Goal: Navigation & Orientation: Find specific page/section

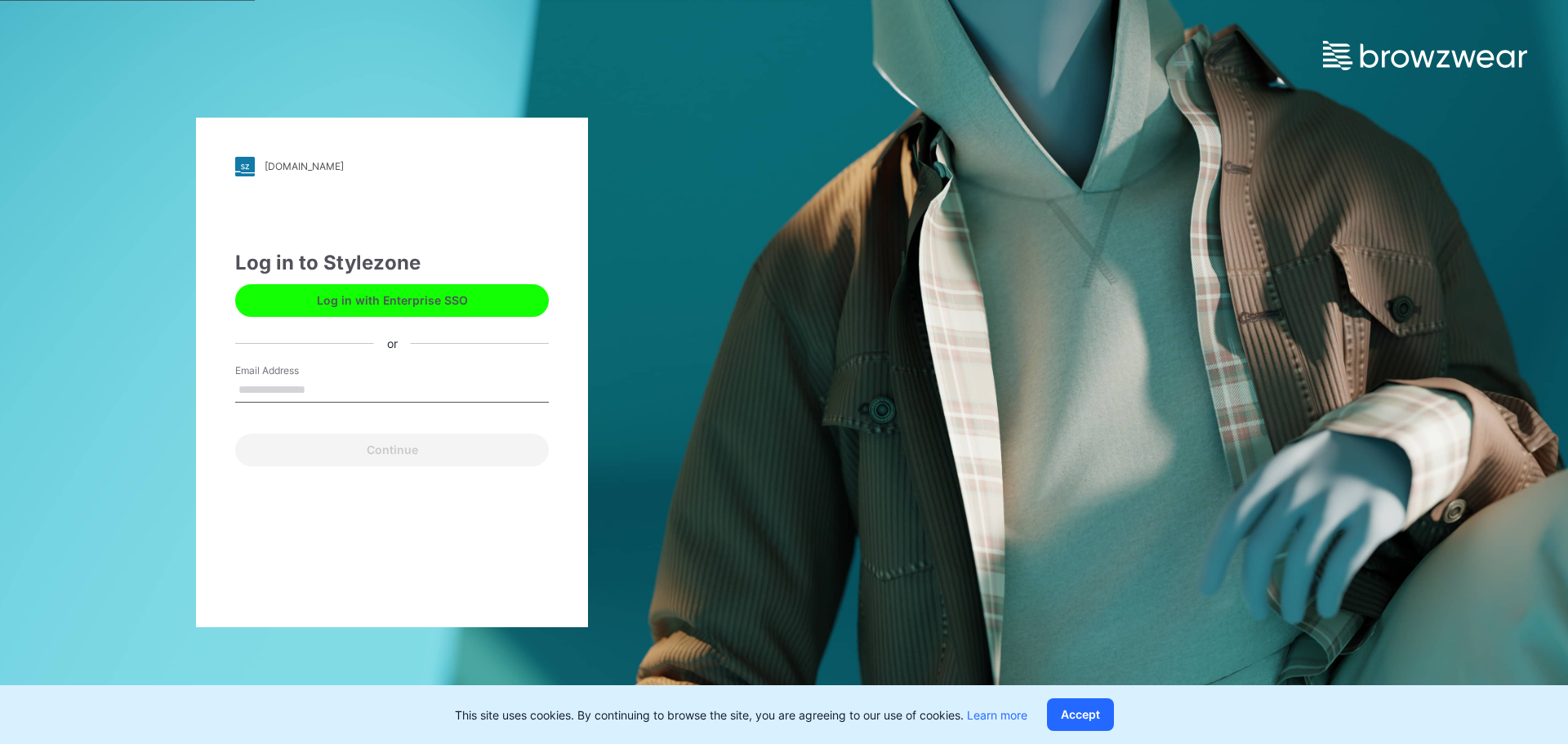
click at [306, 387] on input "Email Address" at bounding box center [391, 391] width 313 height 24
type input "**********"
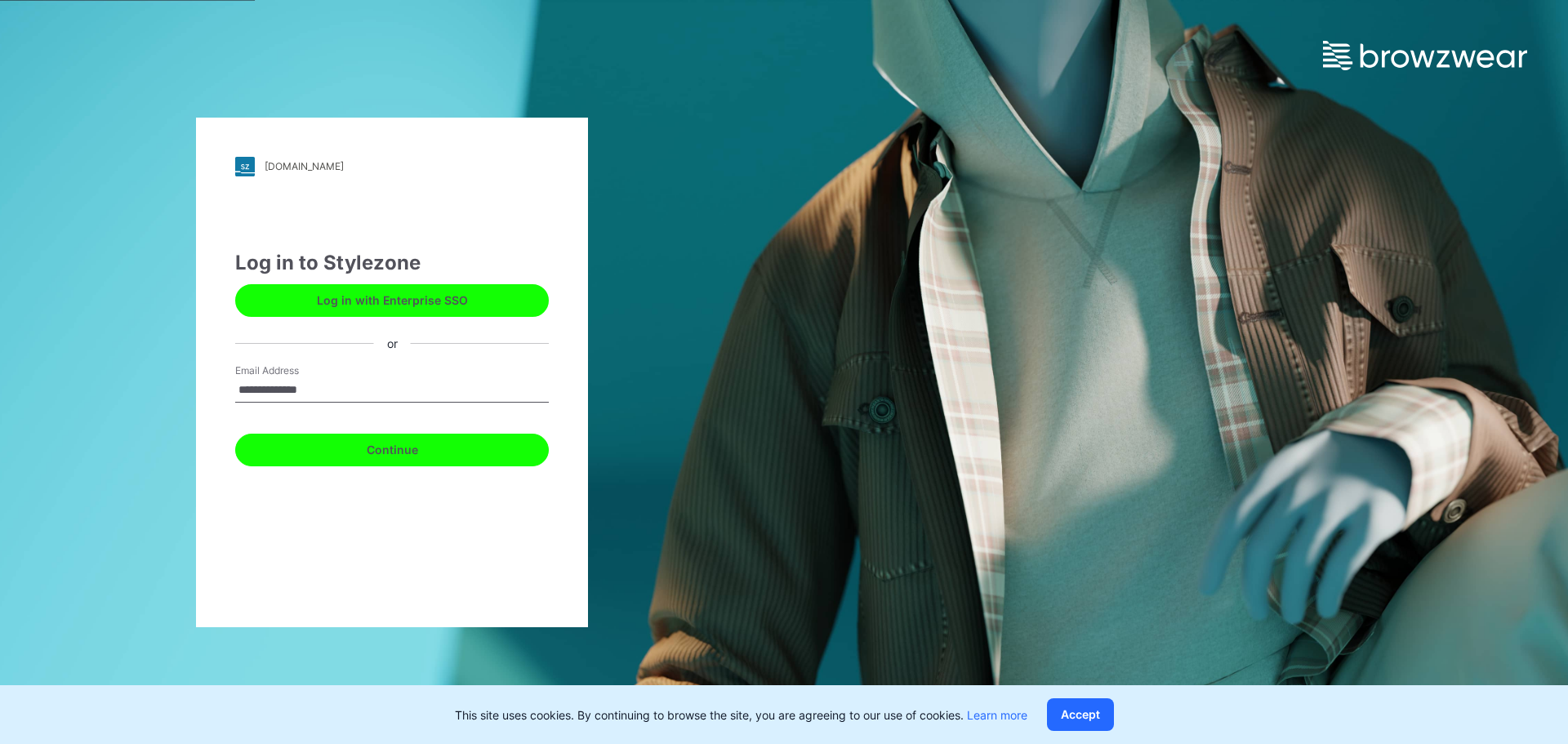
click at [421, 452] on button "Continue" at bounding box center [391, 449] width 313 height 33
click at [270, 452] on button "Continue" at bounding box center [391, 449] width 313 height 33
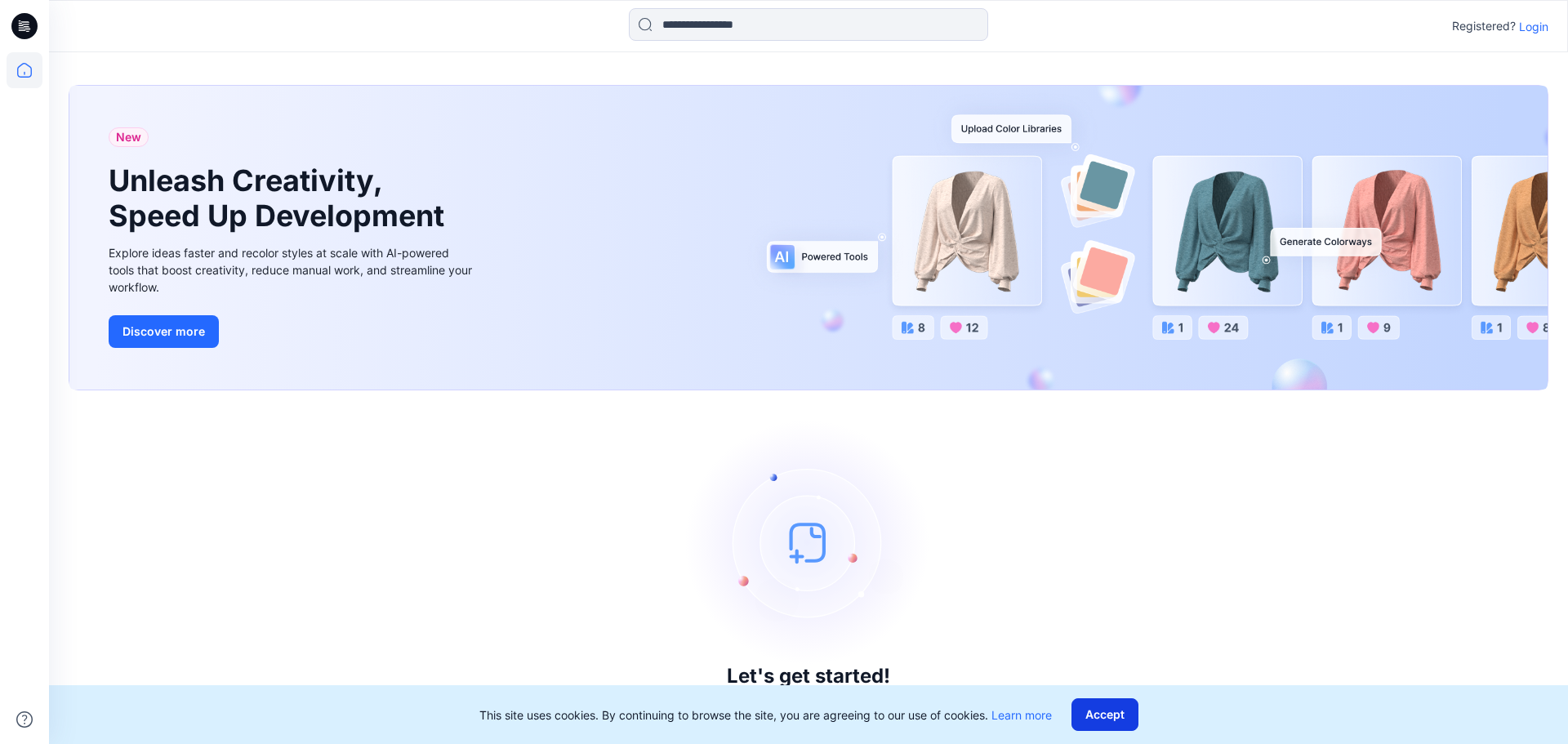
click at [1097, 704] on button "Accept" at bounding box center [1105, 714] width 67 height 33
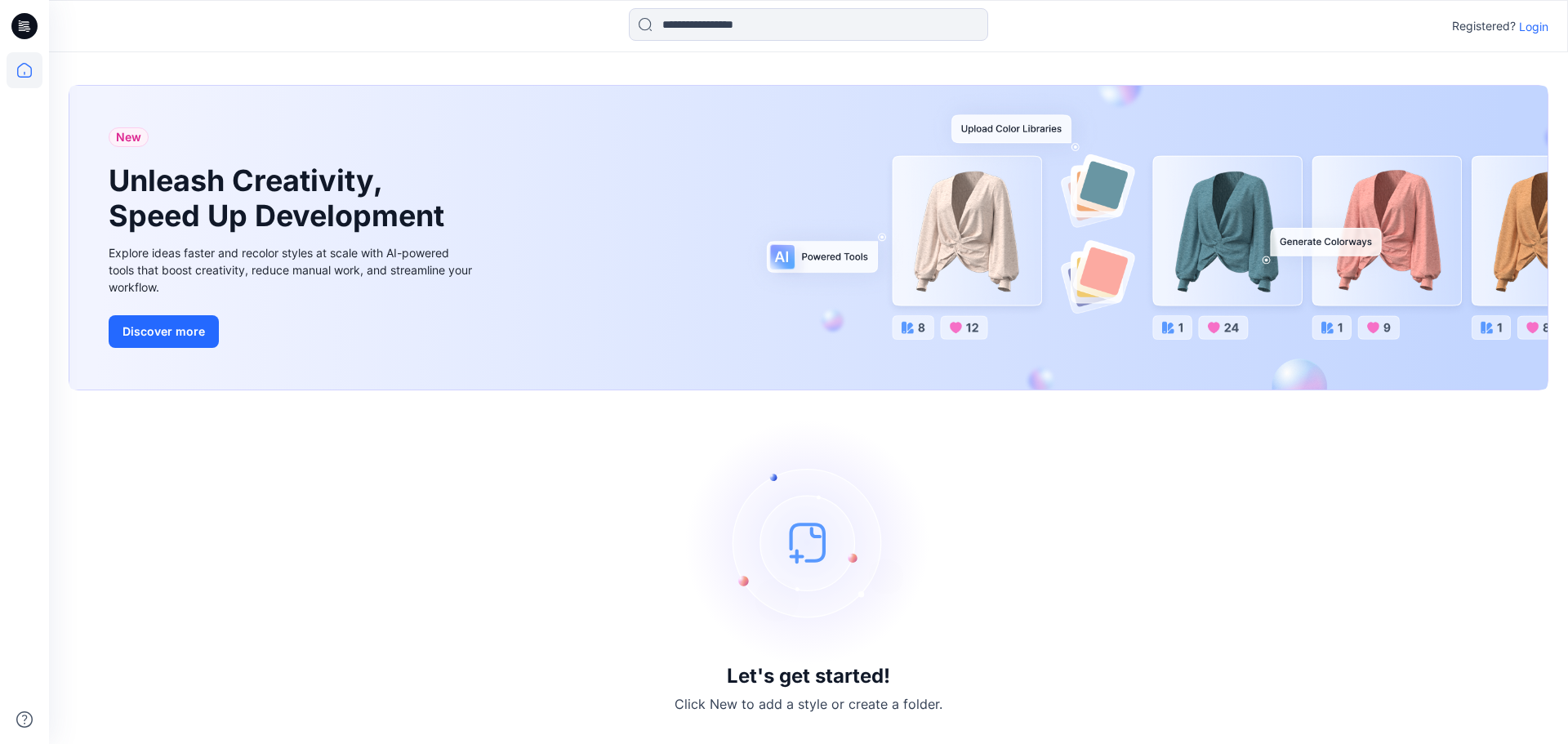
click at [1532, 22] on p "Login" at bounding box center [1534, 26] width 30 height 17
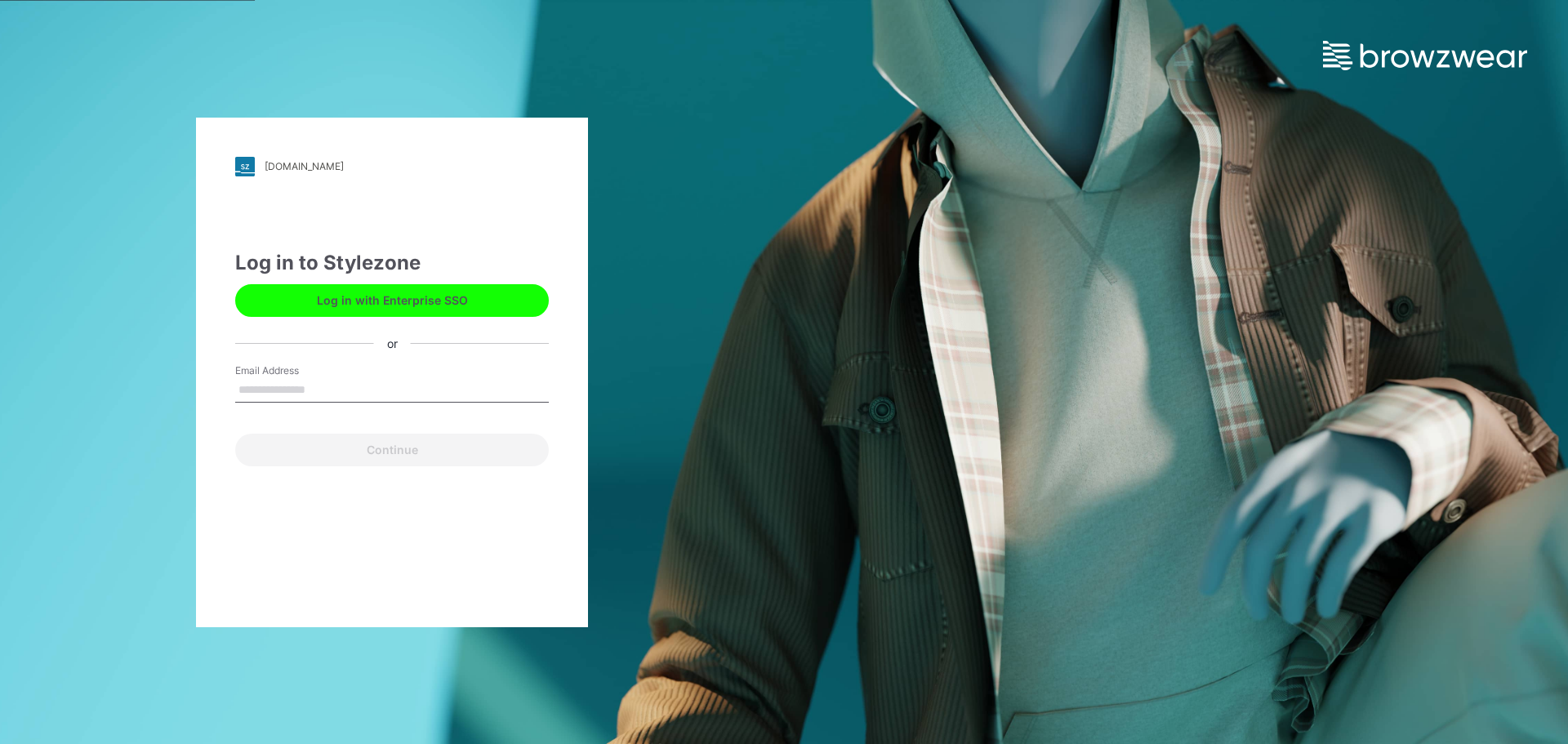
click at [279, 385] on input "Email Address" at bounding box center [391, 391] width 313 height 24
type input "**********"
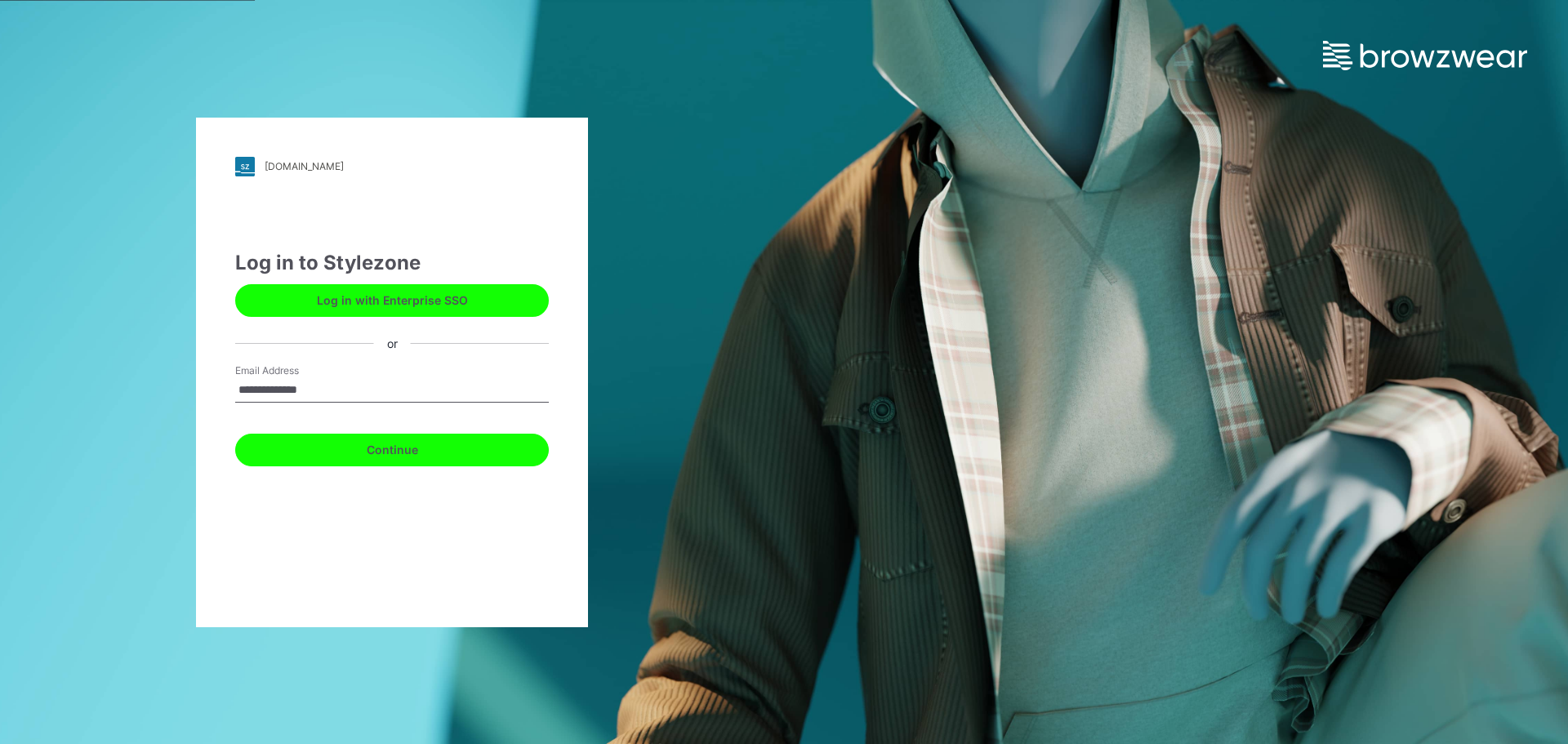
click at [399, 451] on button "Continue" at bounding box center [391, 449] width 313 height 33
click at [406, 451] on button "Continue" at bounding box center [391, 449] width 313 height 33
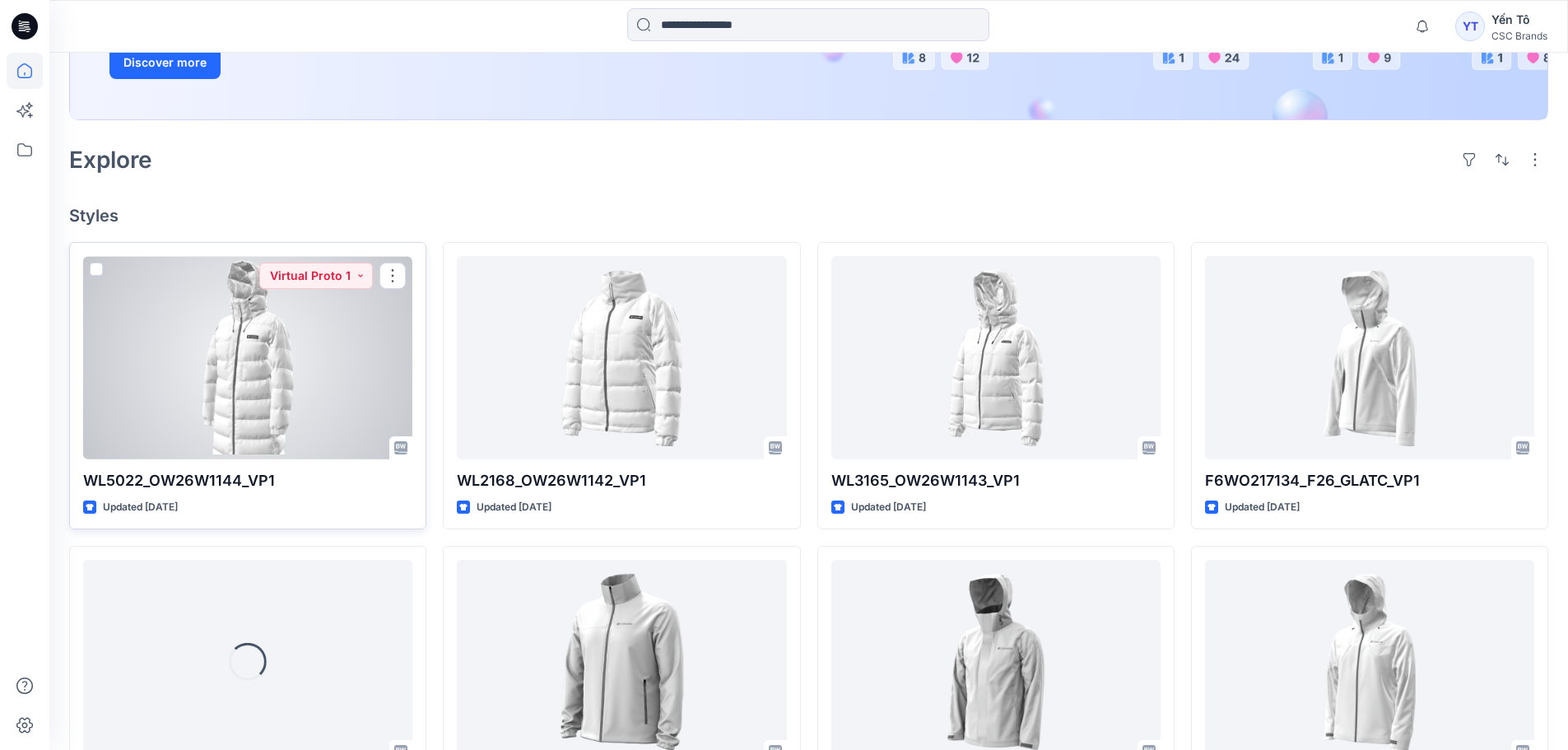
scroll to position [329, 0]
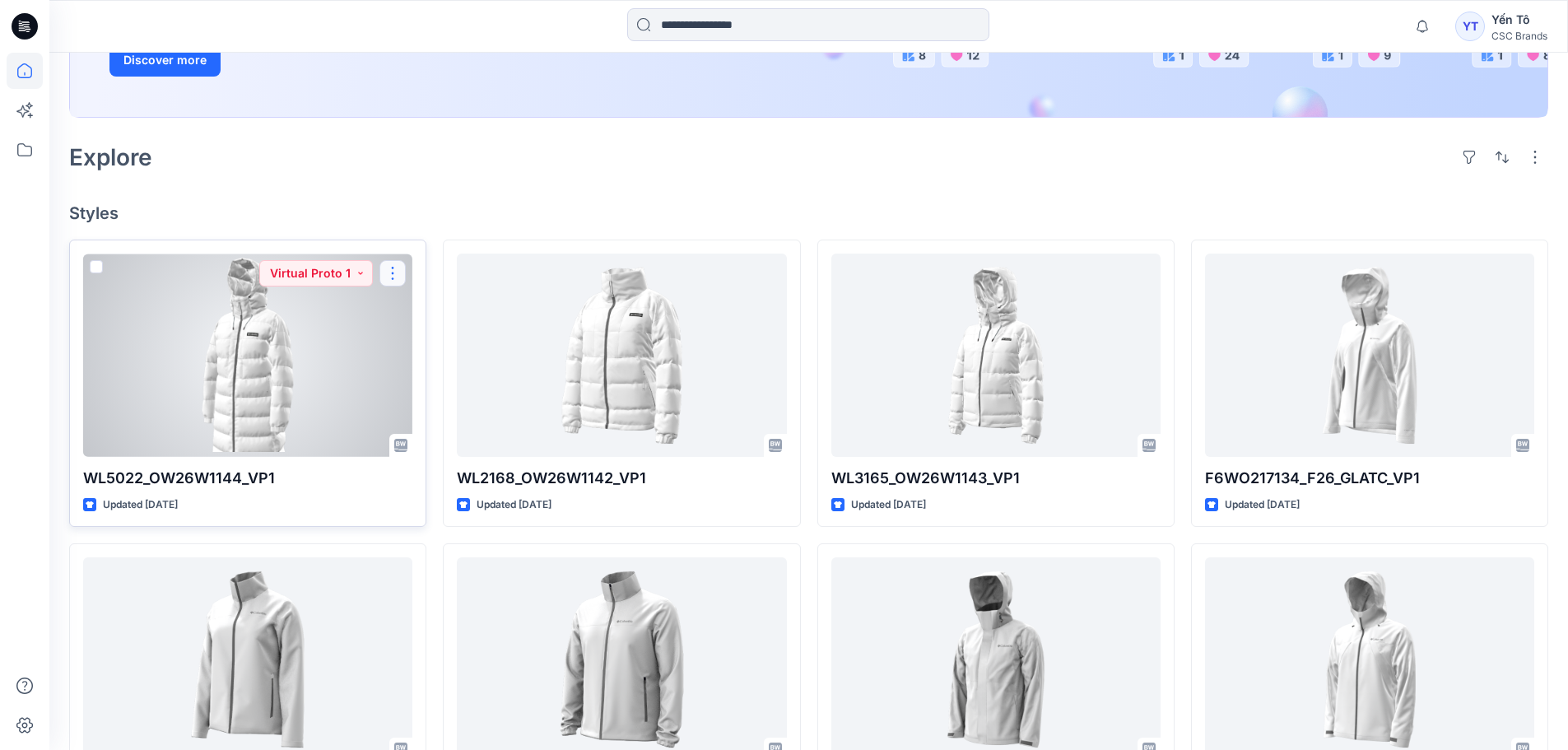
click at [392, 267] on button "button" at bounding box center [393, 274] width 26 height 26
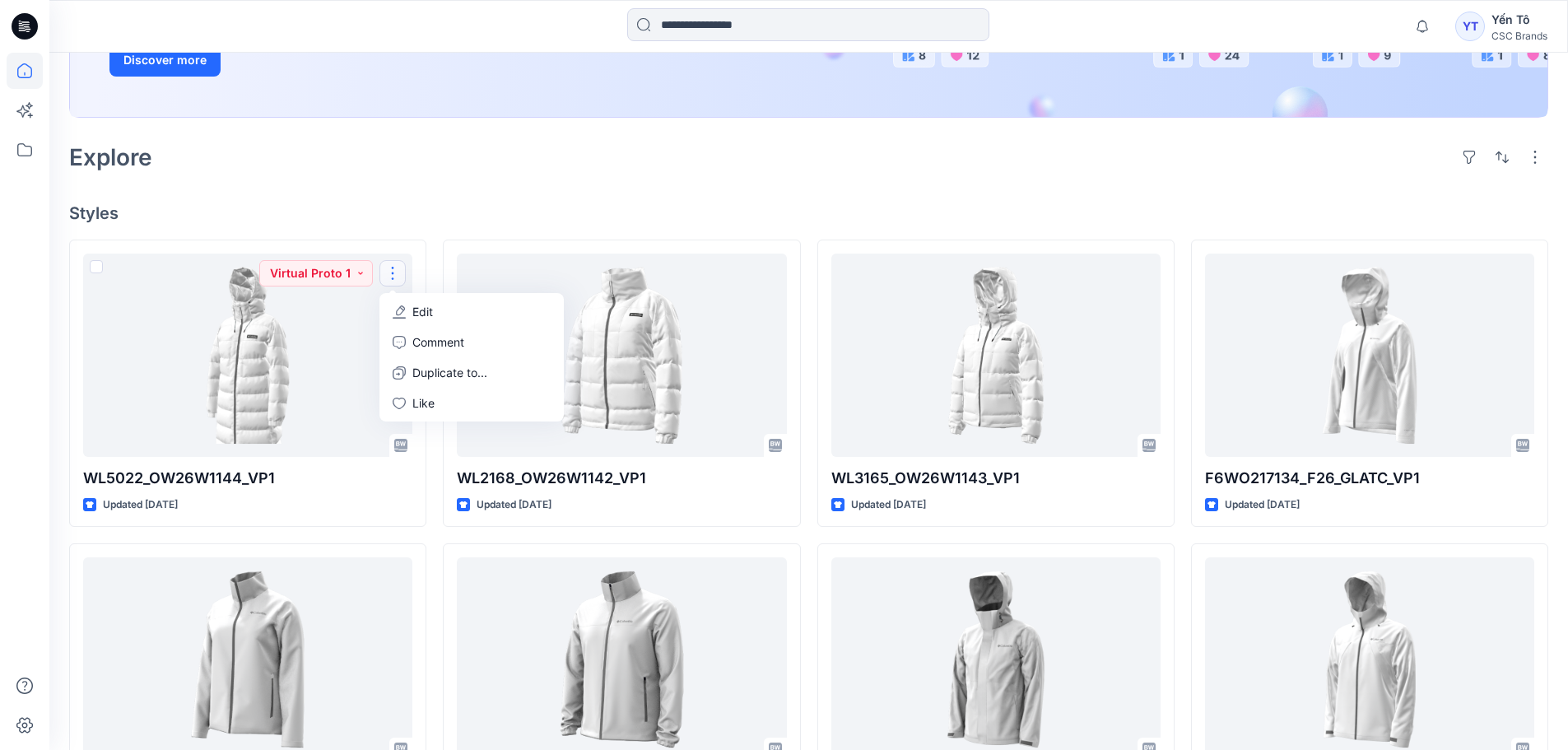
click at [411, 182] on div "Welcome back, Yến New New Unleash Creativity, Speed Up Development Explore idea…" at bounding box center [809, 469] width 1519 height 1492
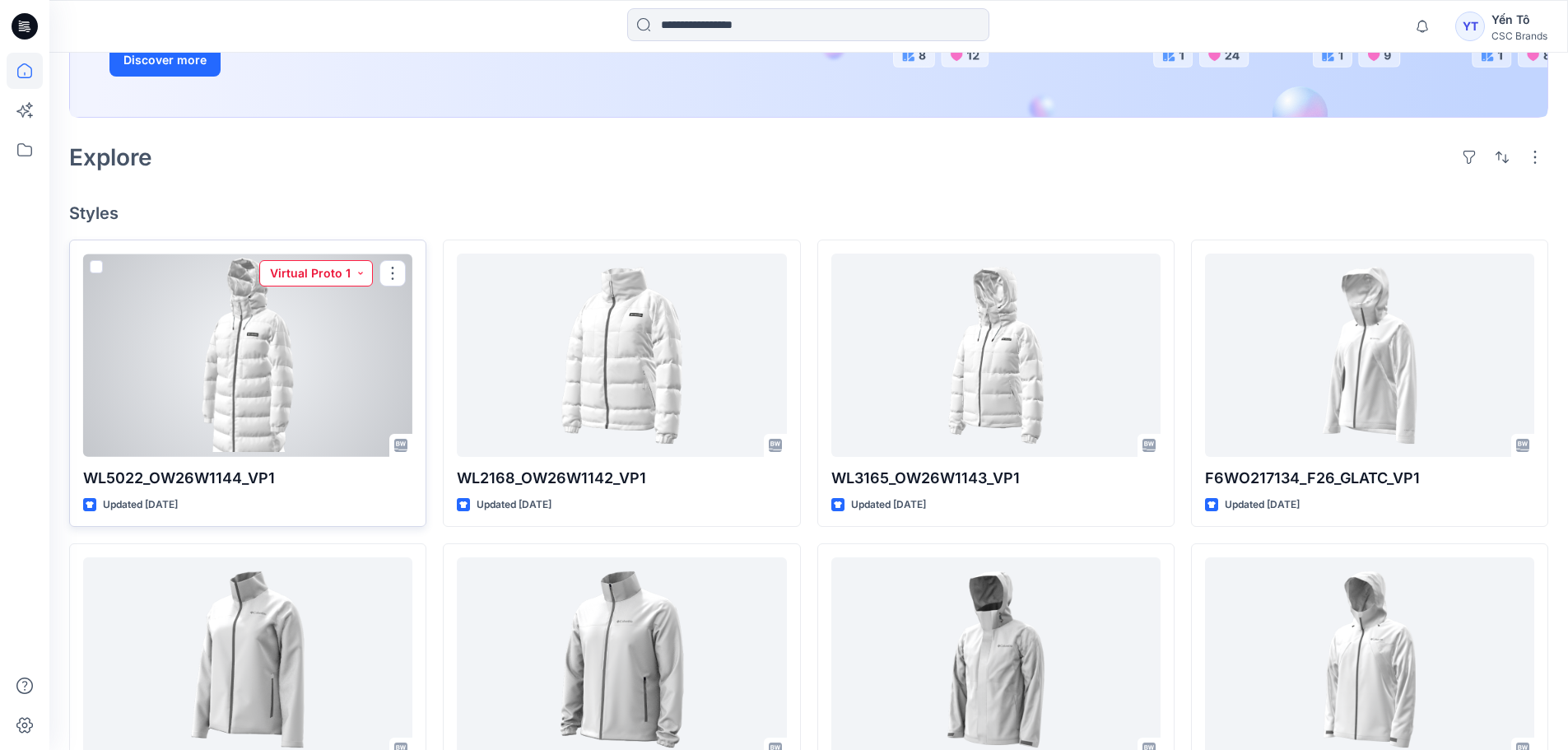
click at [320, 266] on button "Virtual Proto 1" at bounding box center [316, 274] width 113 height 26
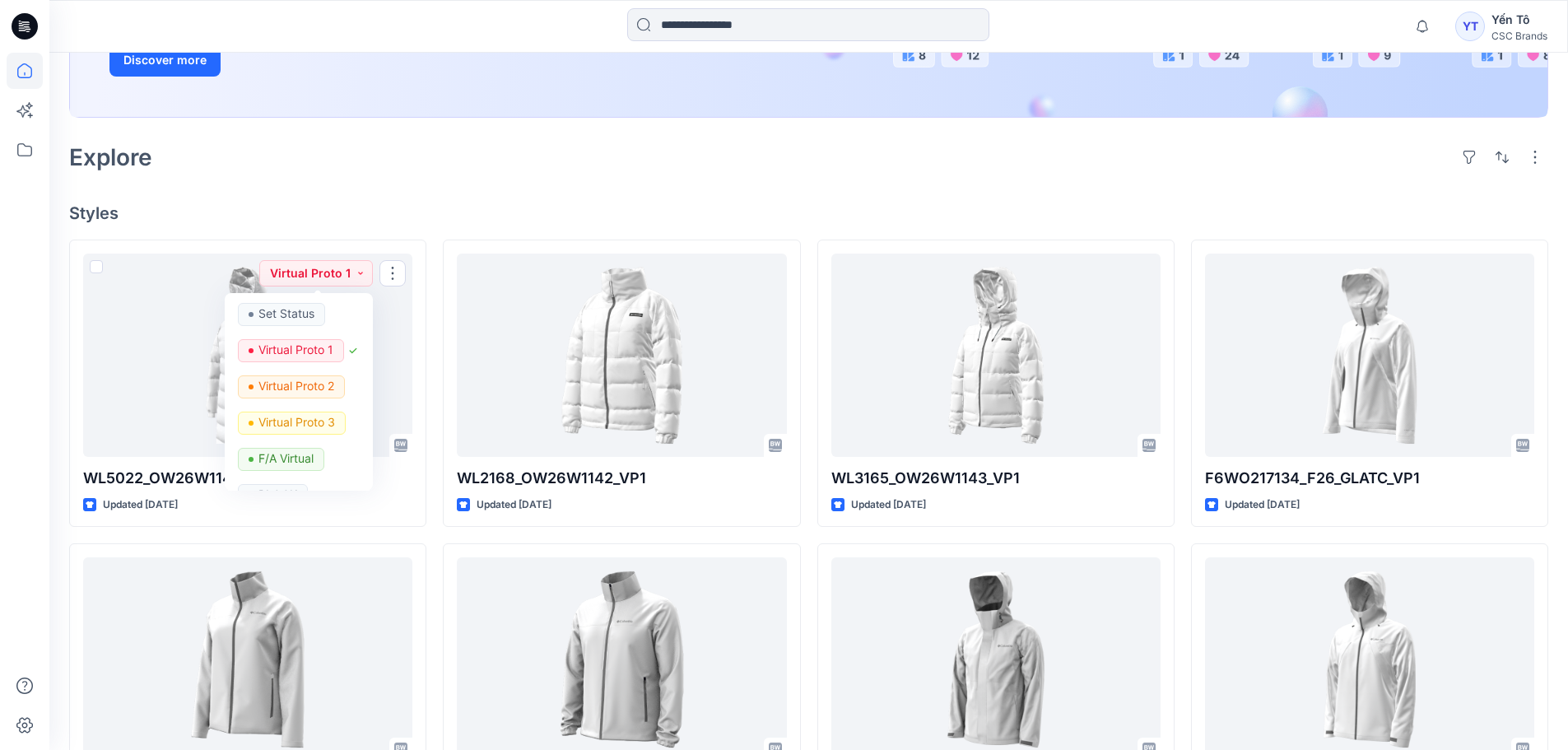
click at [349, 175] on div "Explore" at bounding box center [809, 158] width 1480 height 39
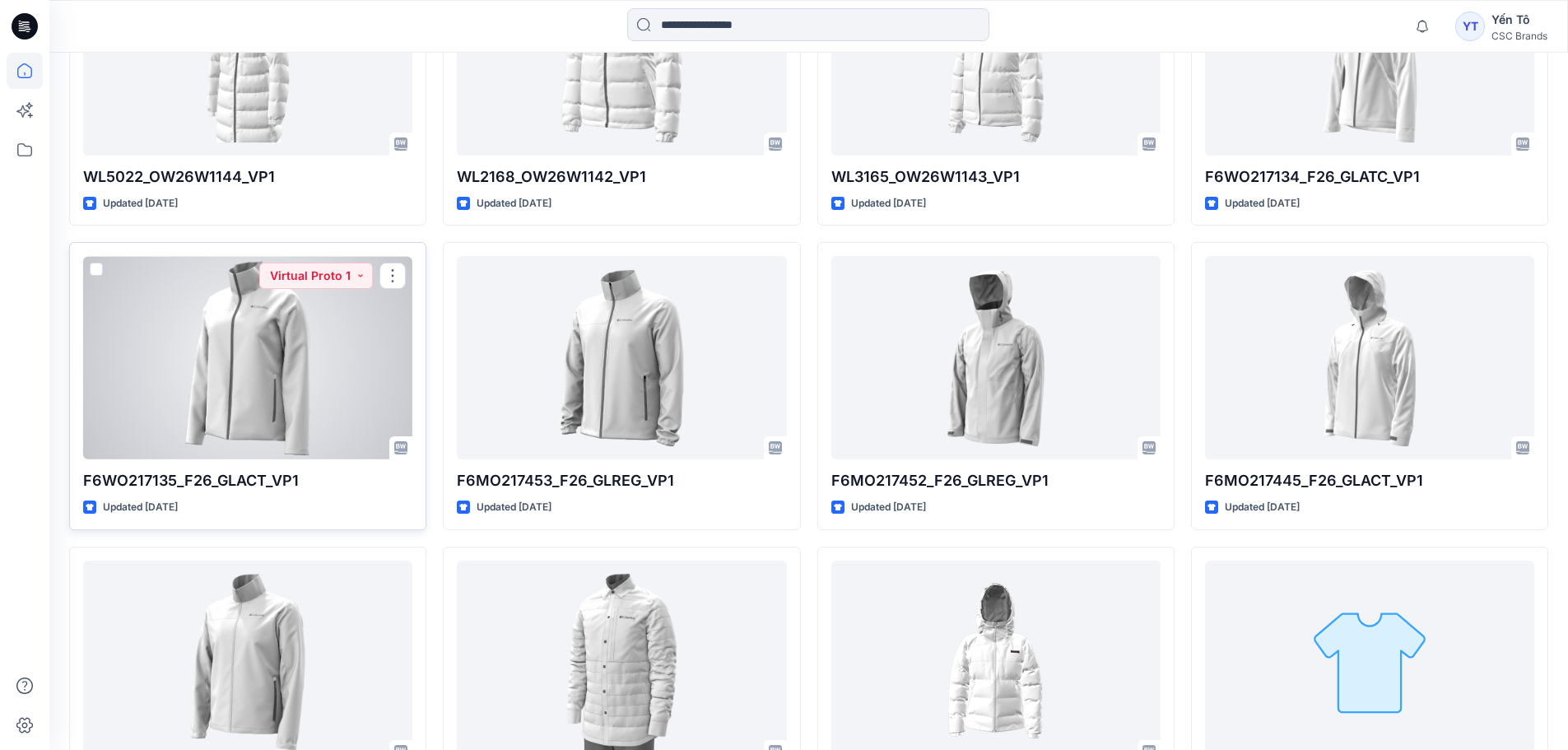
scroll to position [547, 0]
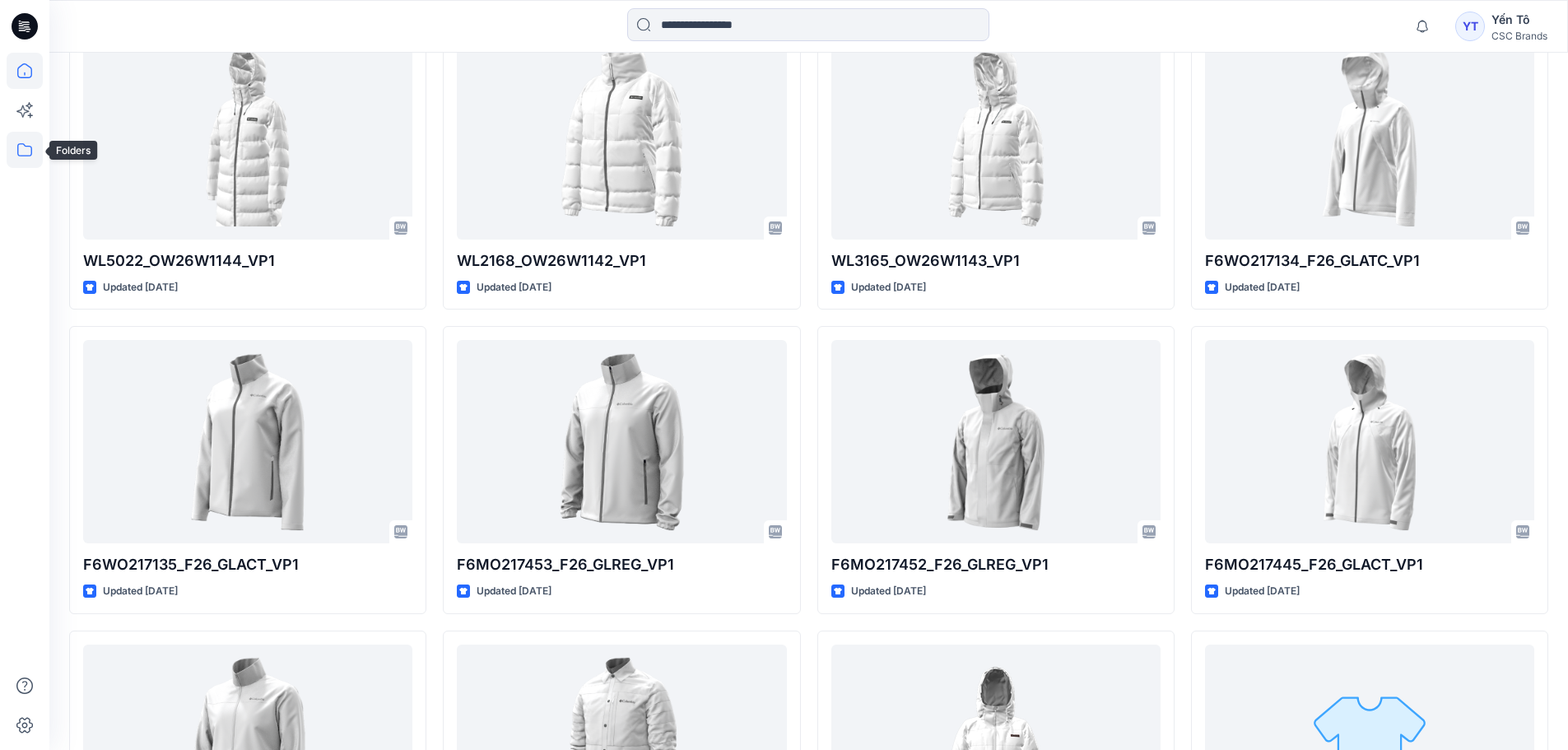
click at [23, 148] on icon at bounding box center [24, 150] width 37 height 37
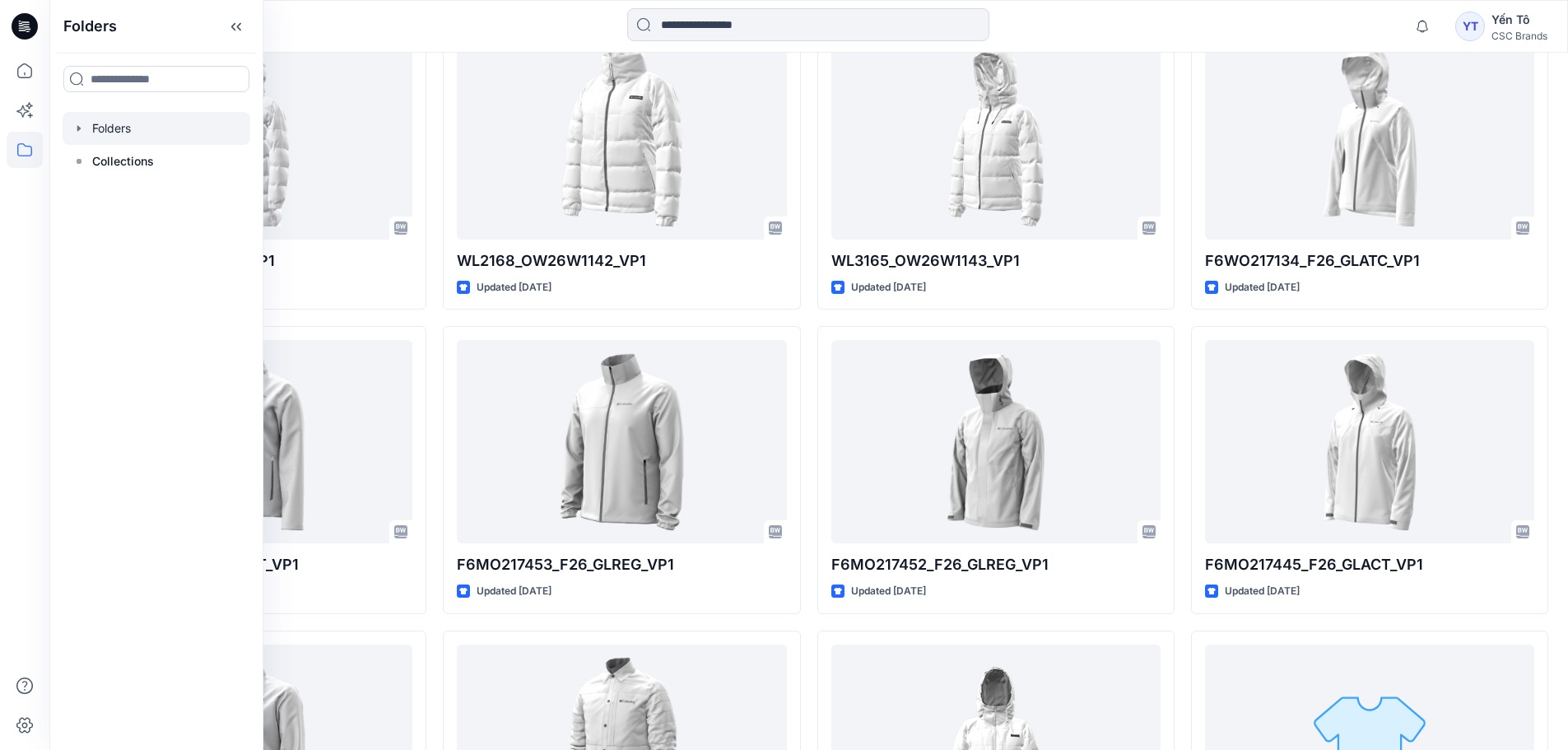
click at [97, 128] on div at bounding box center [157, 128] width 187 height 33
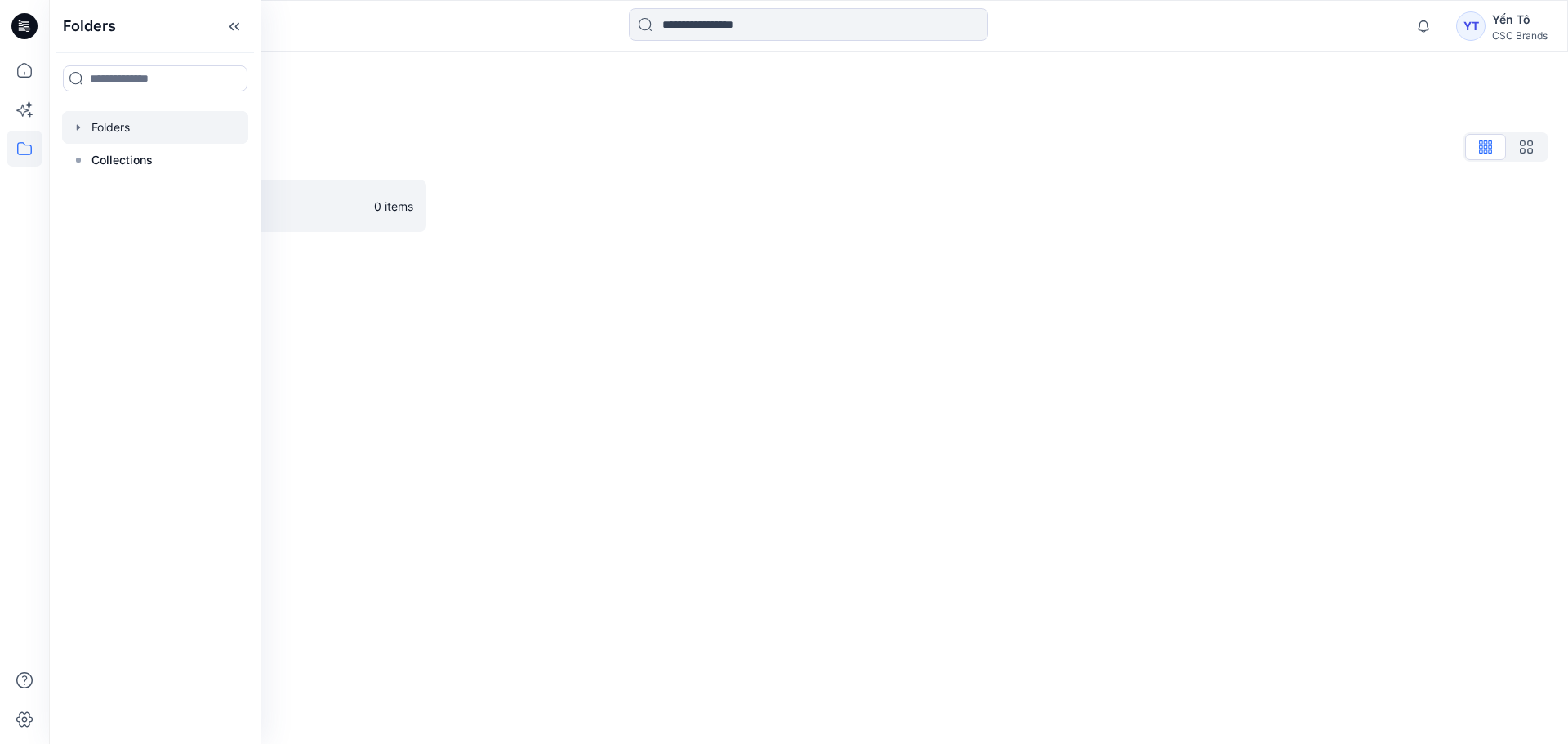
click at [134, 129] on div at bounding box center [155, 126] width 186 height 33
click at [21, 148] on icon at bounding box center [24, 149] width 36 height 36
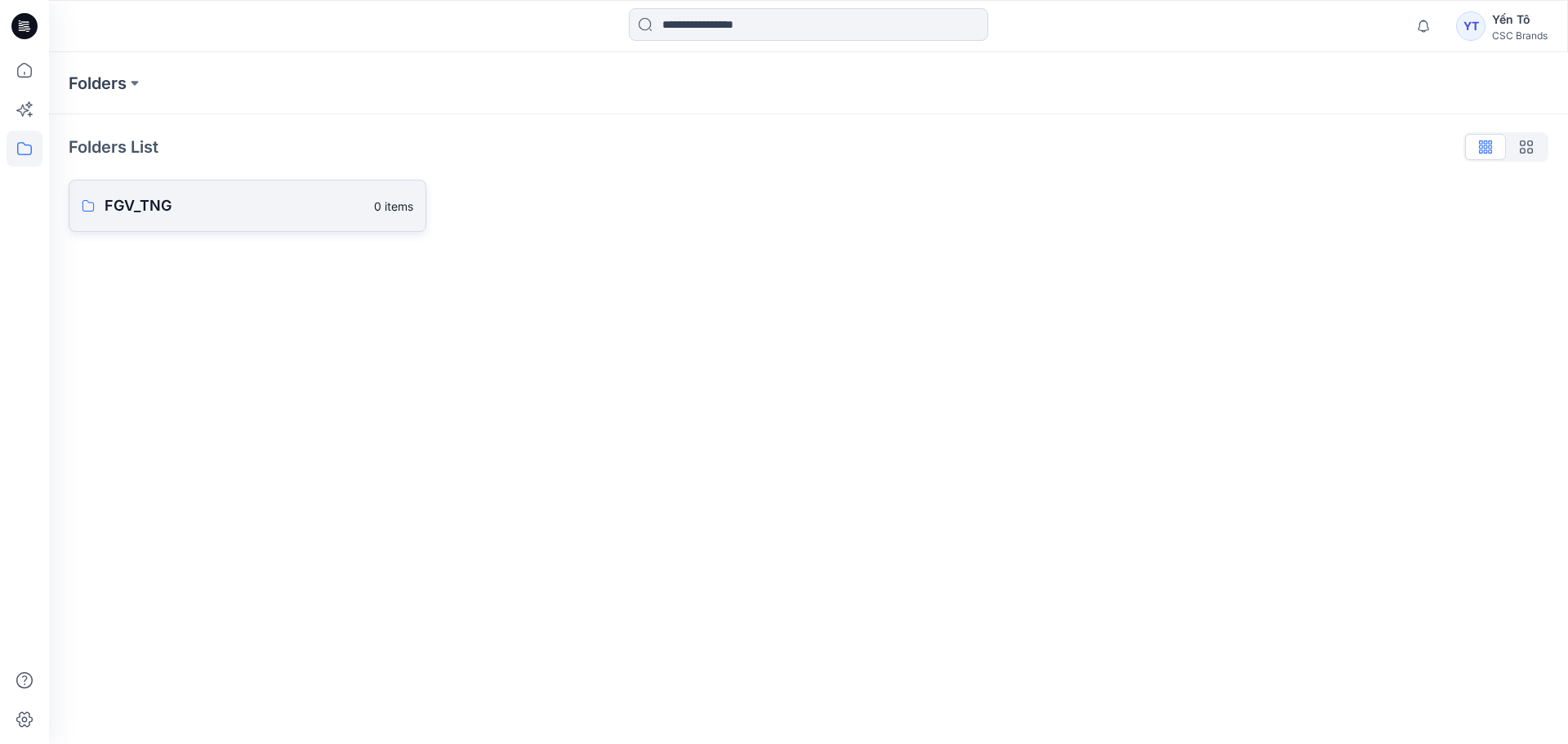
click at [202, 204] on p "FGV_TNG" at bounding box center [233, 206] width 259 height 23
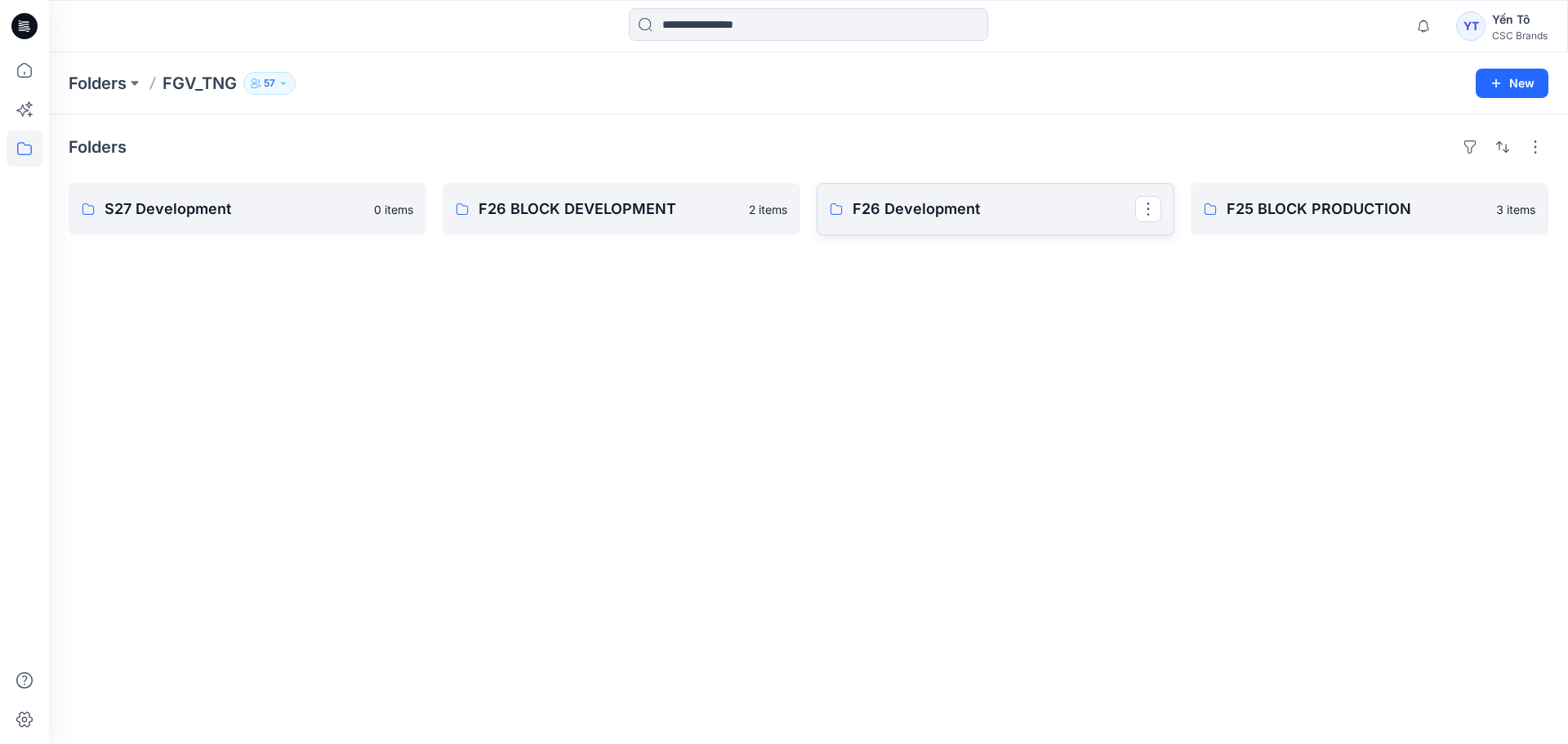
click at [1057, 211] on p "F26 Development" at bounding box center [994, 209] width 283 height 23
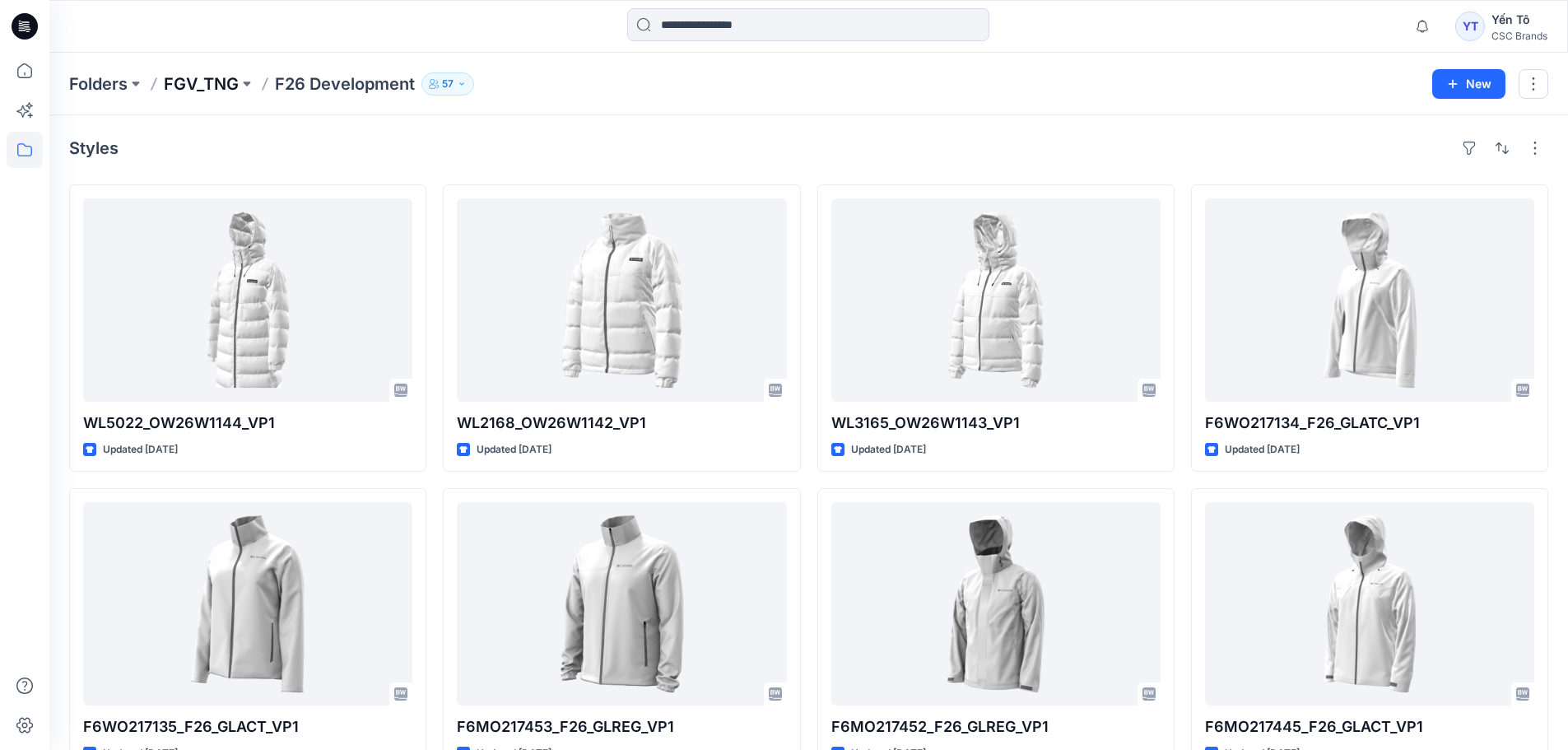
click at [205, 82] on p "FGV_TNG" at bounding box center [202, 83] width 75 height 23
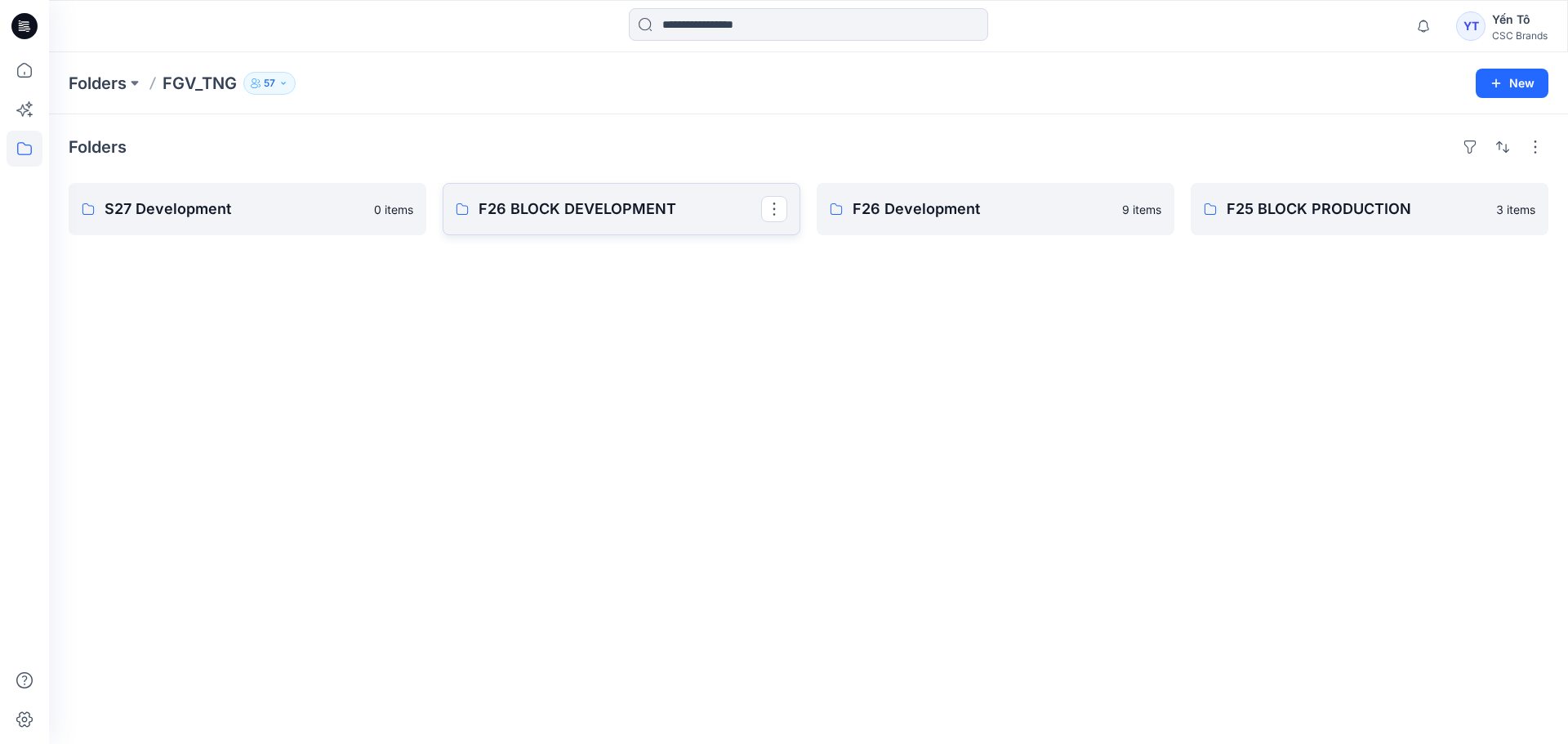
click at [567, 209] on p "F26 BLOCK DEVELOPMENT" at bounding box center [620, 209] width 283 height 23
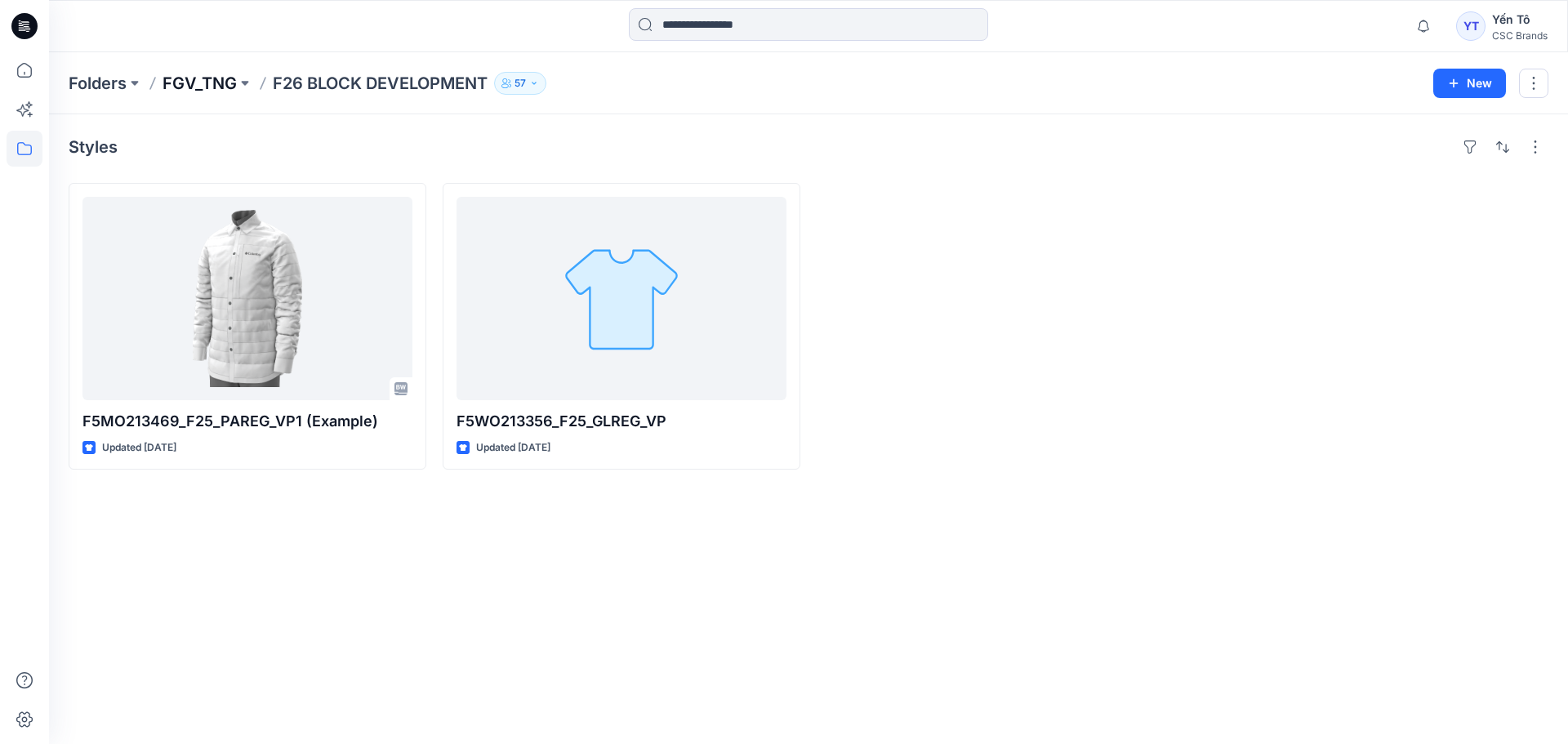
click at [189, 78] on p "FGV_TNG" at bounding box center [200, 83] width 74 height 23
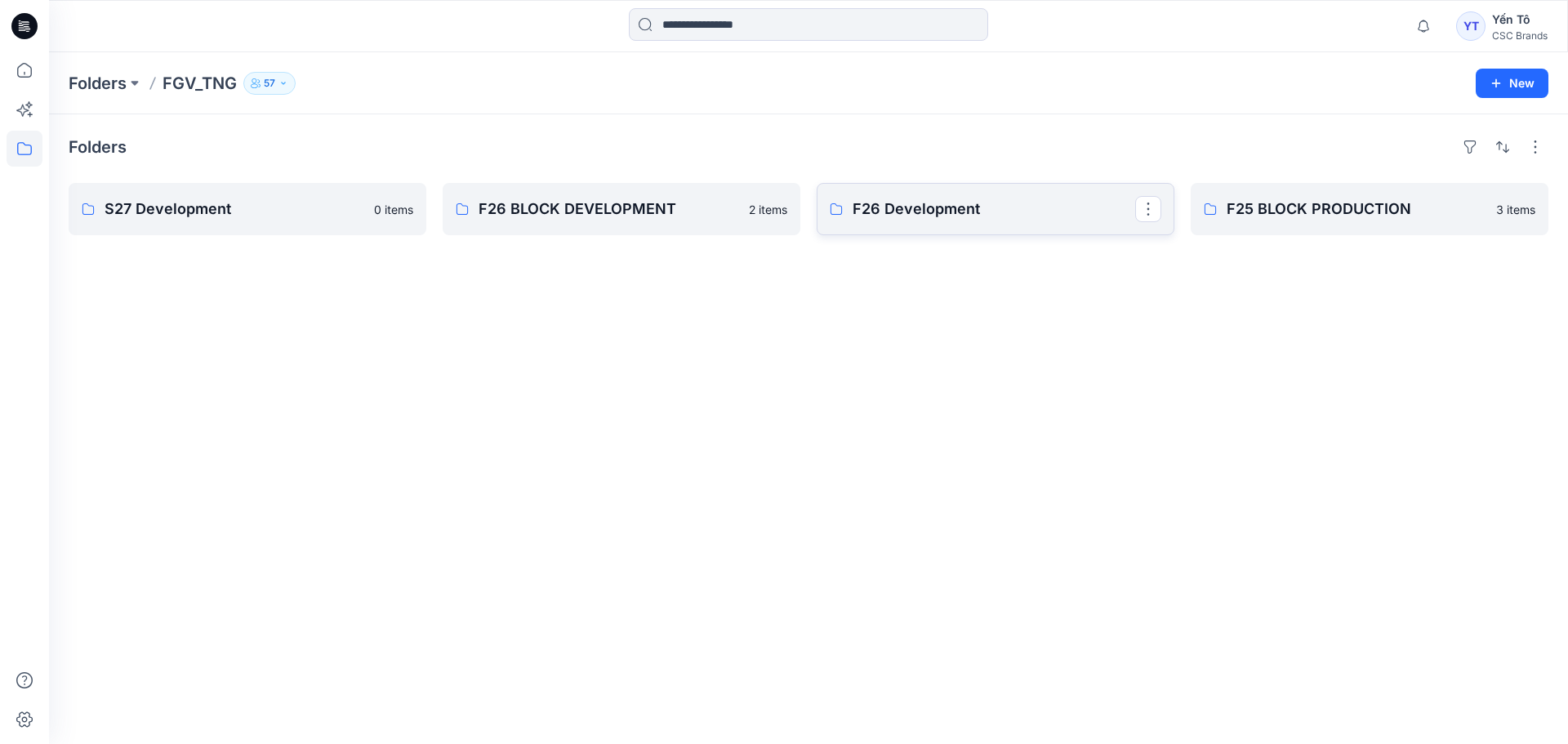
click at [985, 206] on p "F26 Development" at bounding box center [994, 209] width 283 height 23
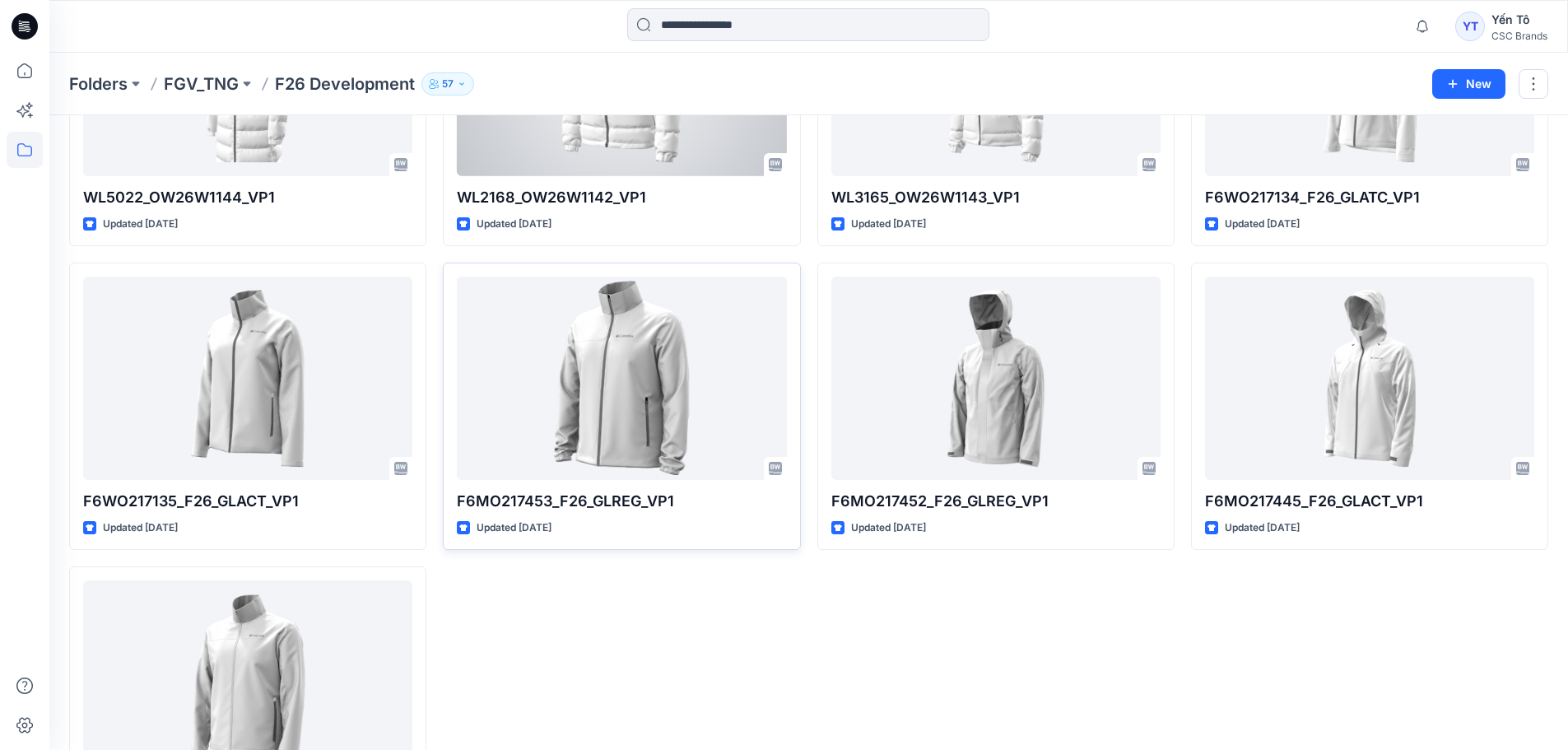
scroll to position [350, 0]
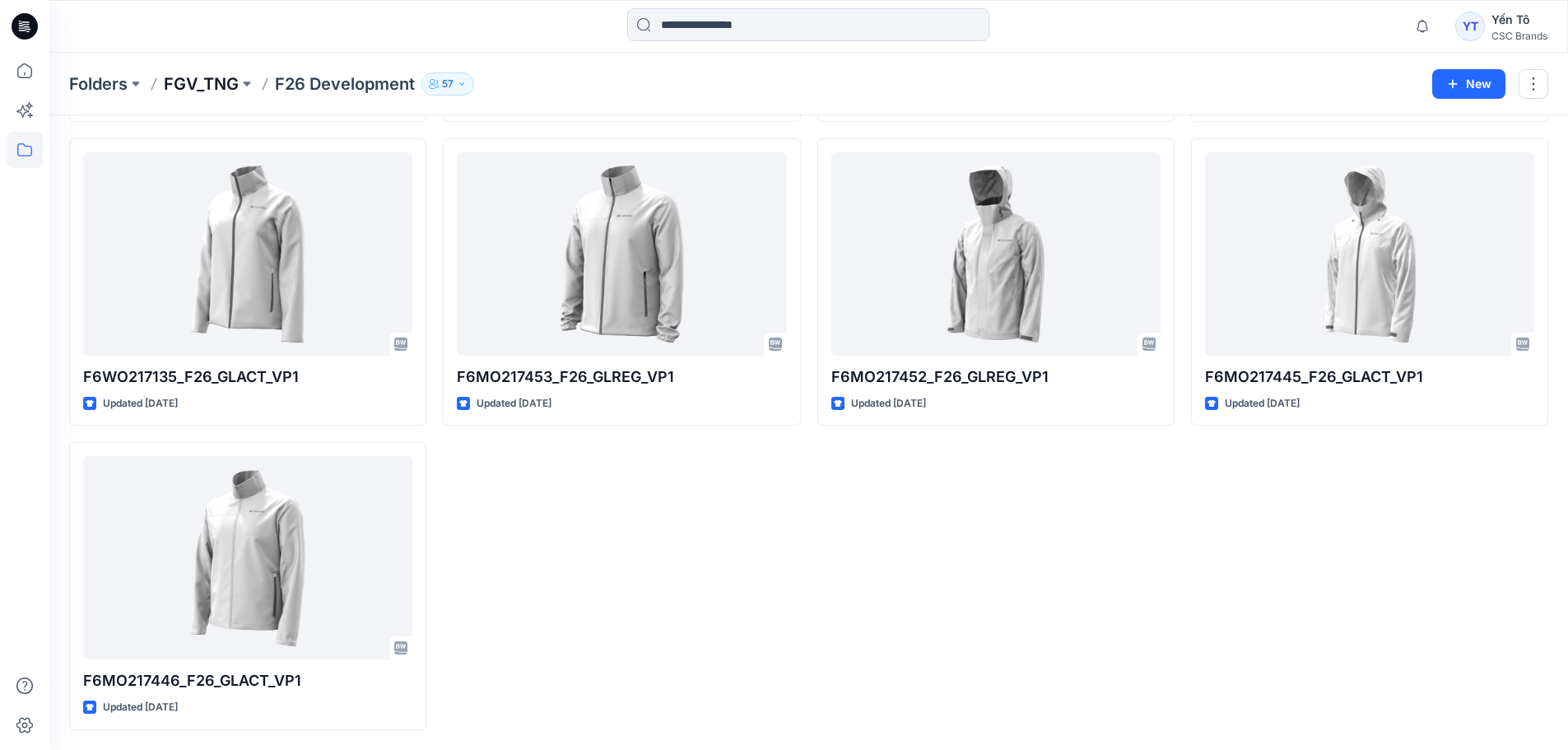
click at [218, 82] on p "FGV_TNG" at bounding box center [202, 83] width 75 height 23
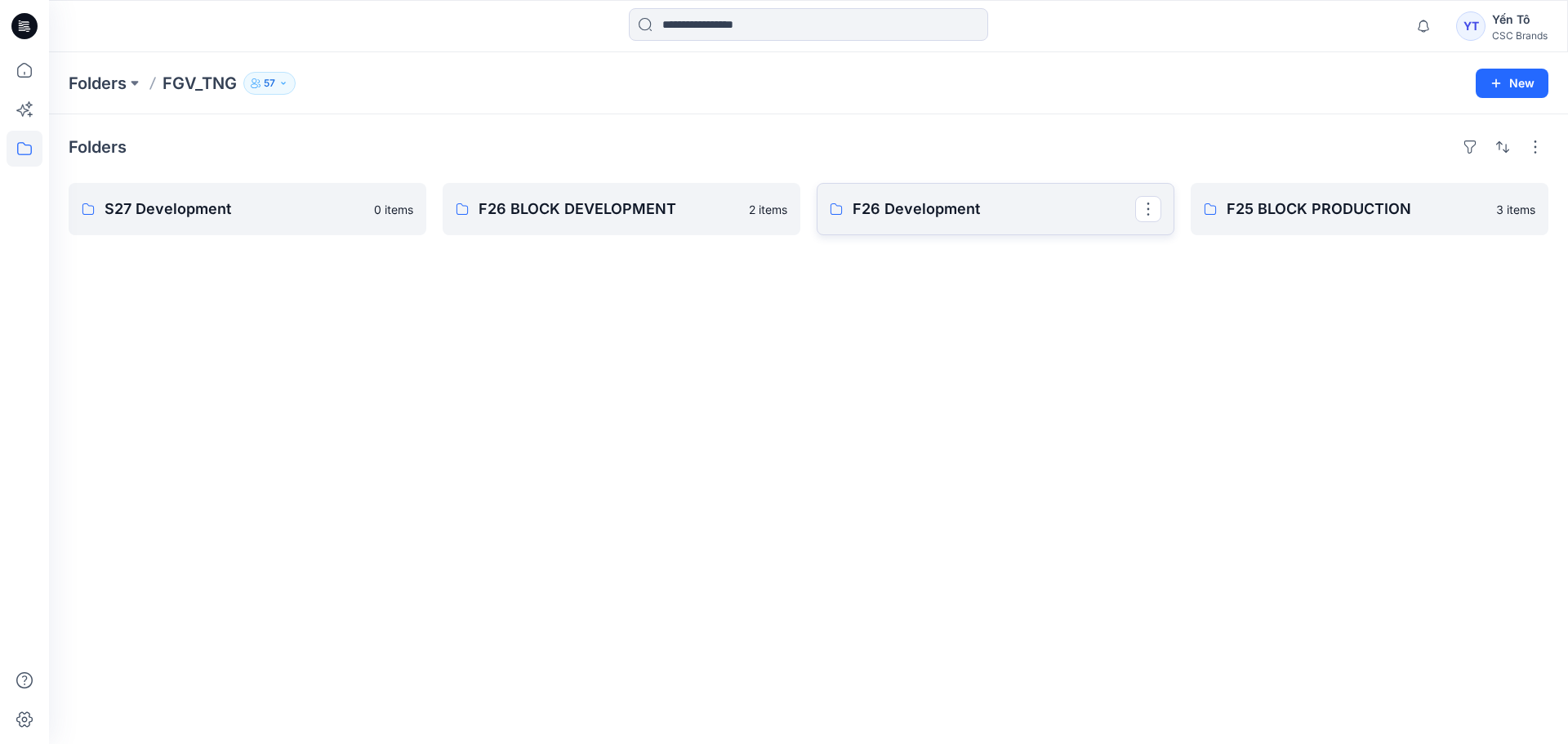
click at [926, 209] on p "F26 Development" at bounding box center [994, 209] width 283 height 23
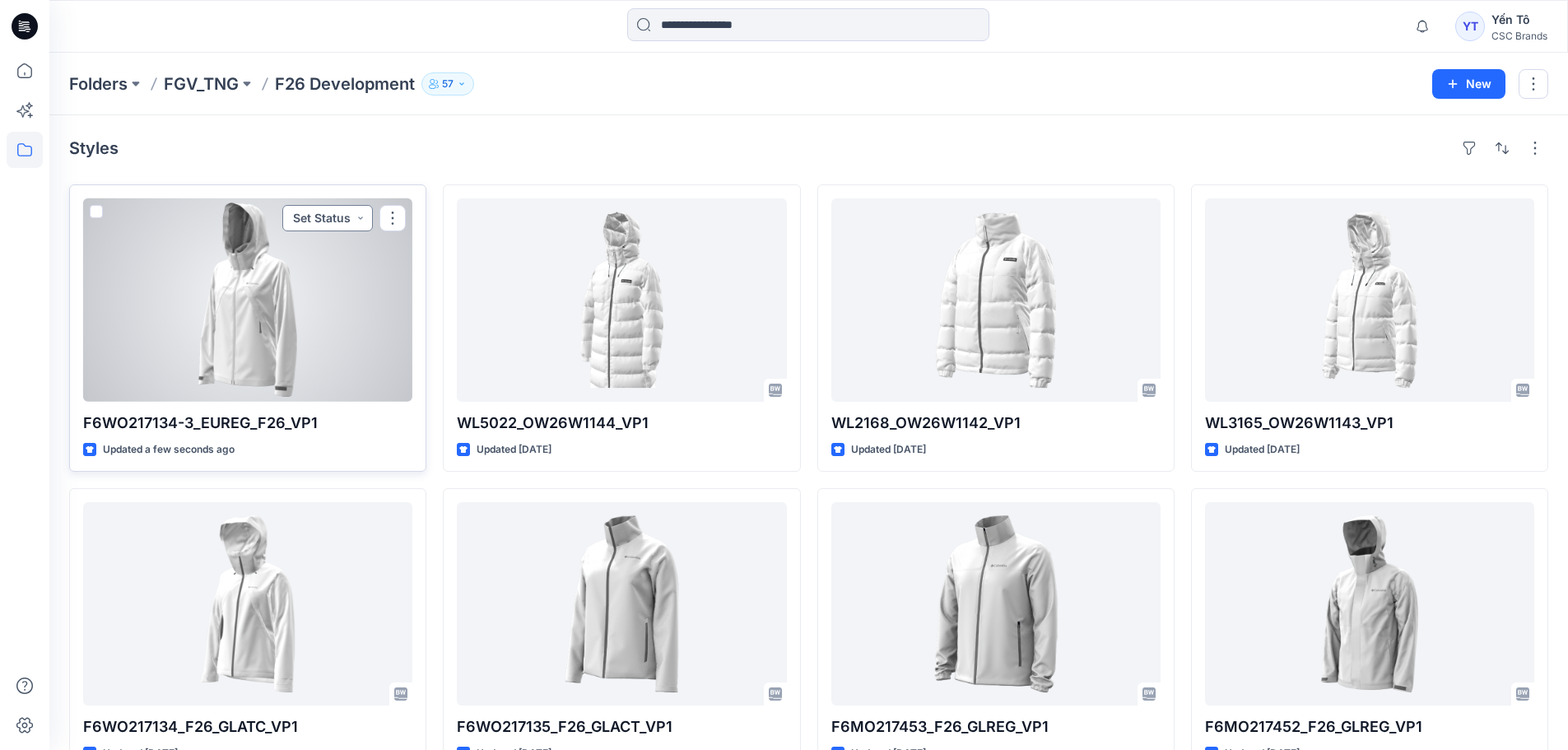
click at [360, 214] on button "Set Status" at bounding box center [327, 218] width 91 height 26
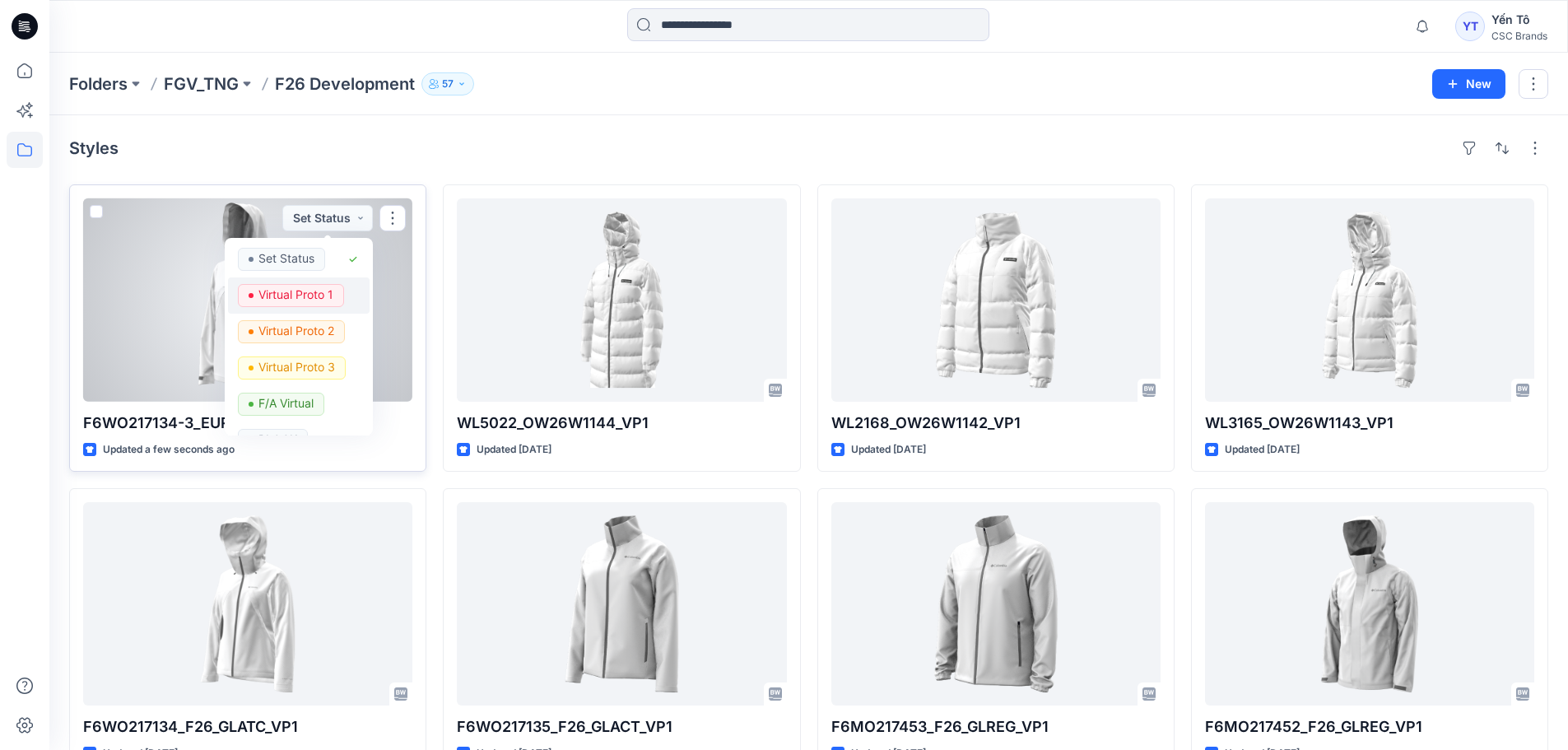
click at [321, 289] on p "Virtual Proto 1" at bounding box center [296, 294] width 75 height 22
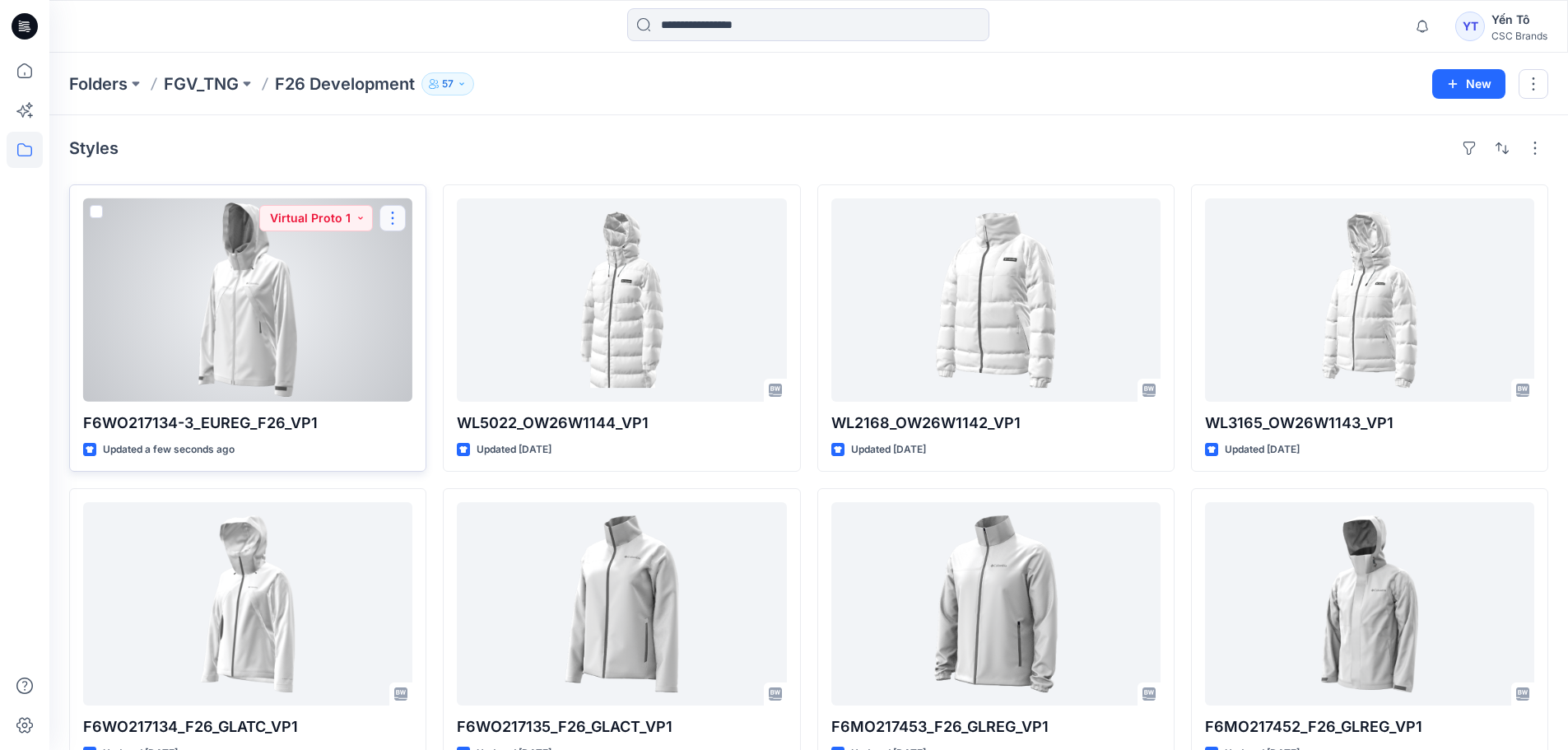
click at [396, 217] on button "button" at bounding box center [393, 218] width 26 height 26
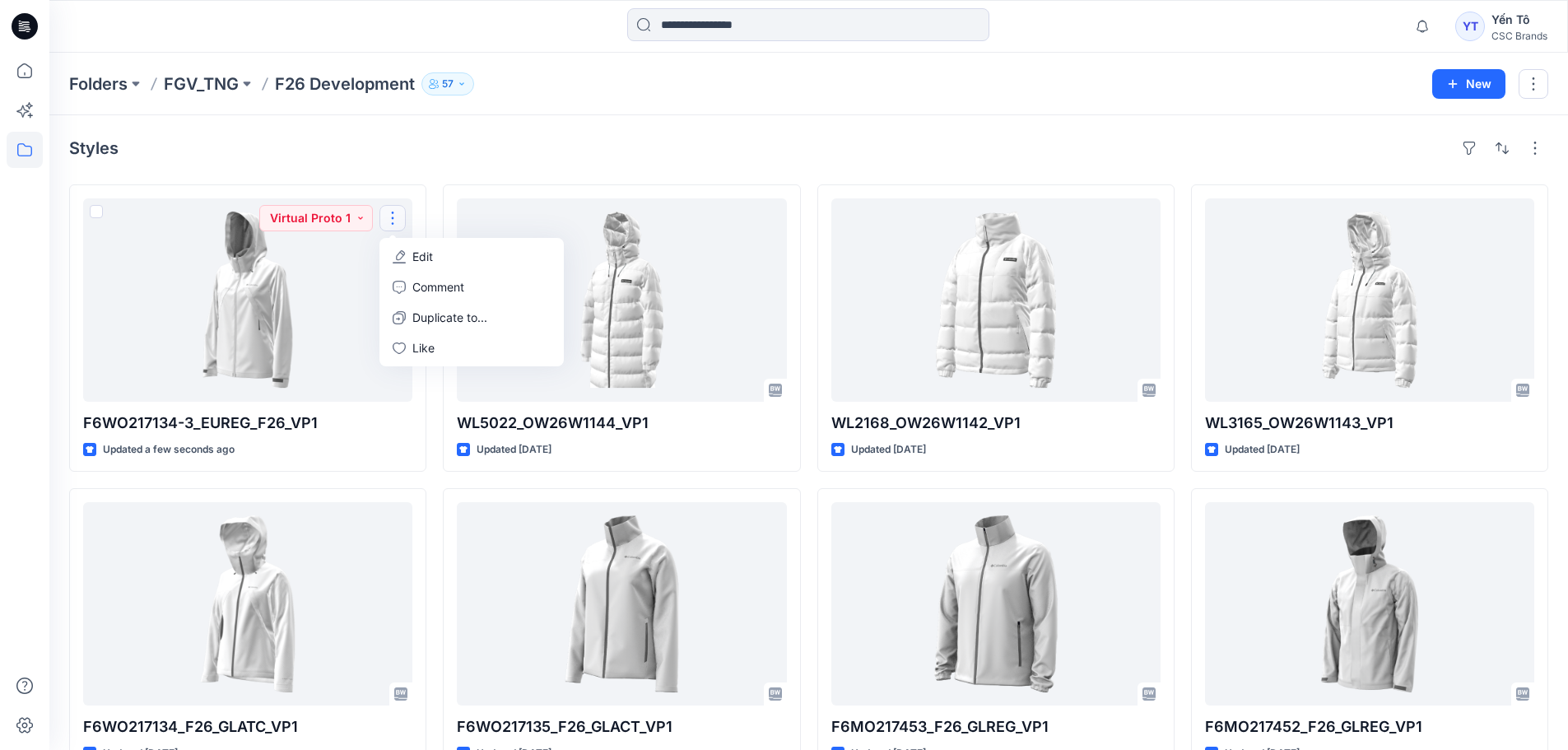
click at [474, 142] on div "Styles" at bounding box center [809, 148] width 1480 height 26
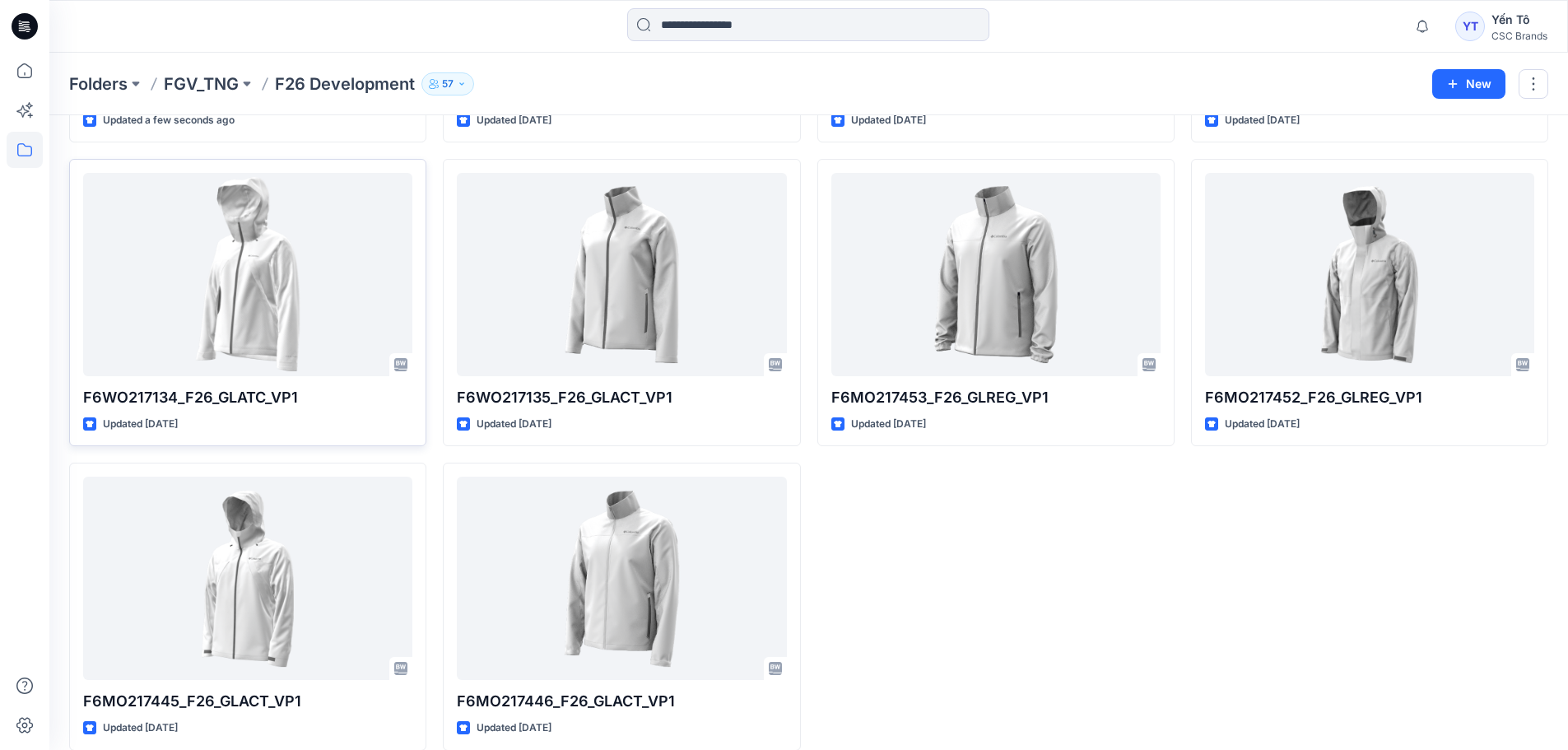
scroll to position [350, 0]
